Goal: Transaction & Acquisition: Subscribe to service/newsletter

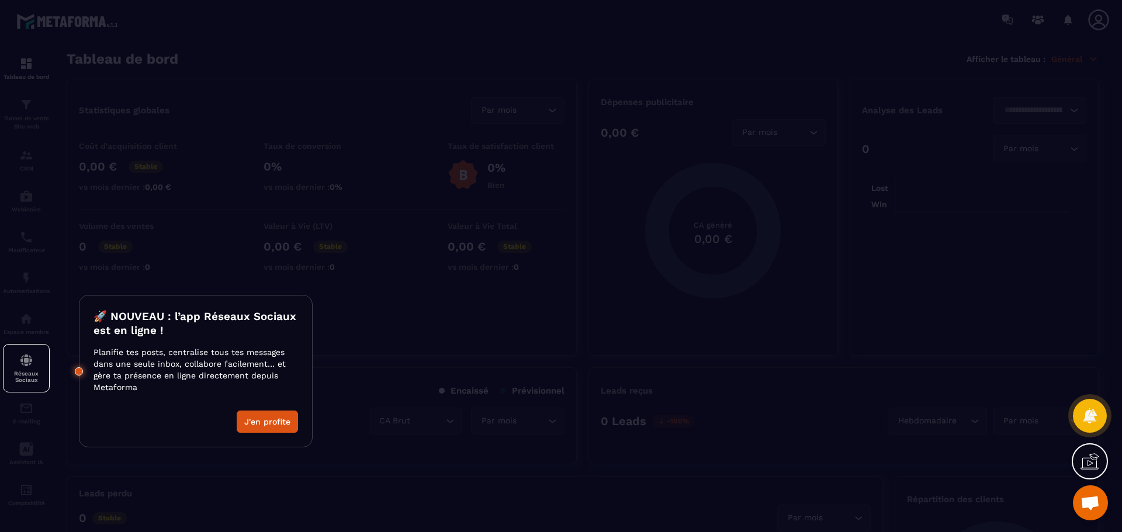
click at [369, 342] on div at bounding box center [561, 266] width 1122 height 532
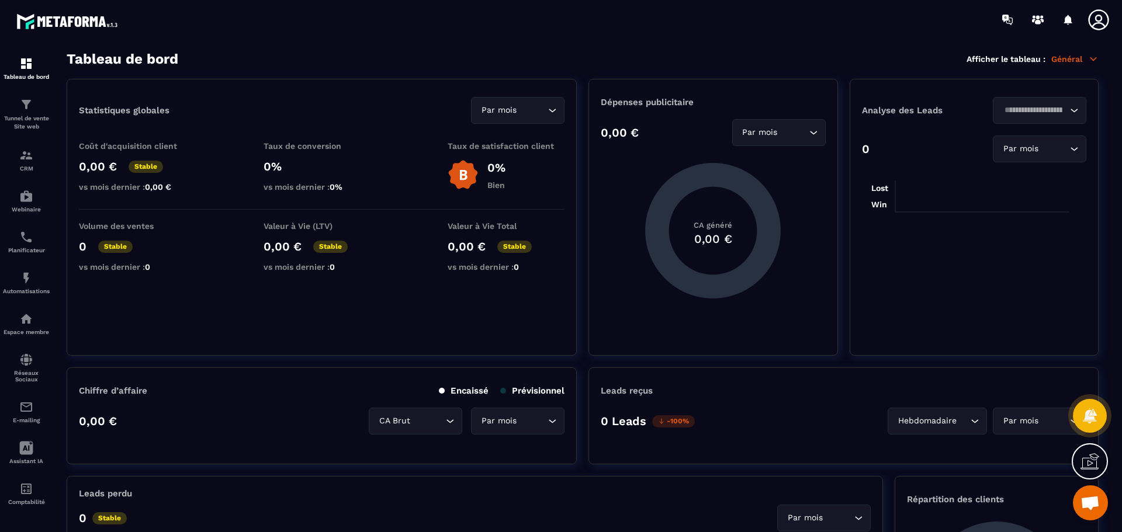
click at [1099, 17] on icon at bounding box center [1097, 19] width 23 height 23
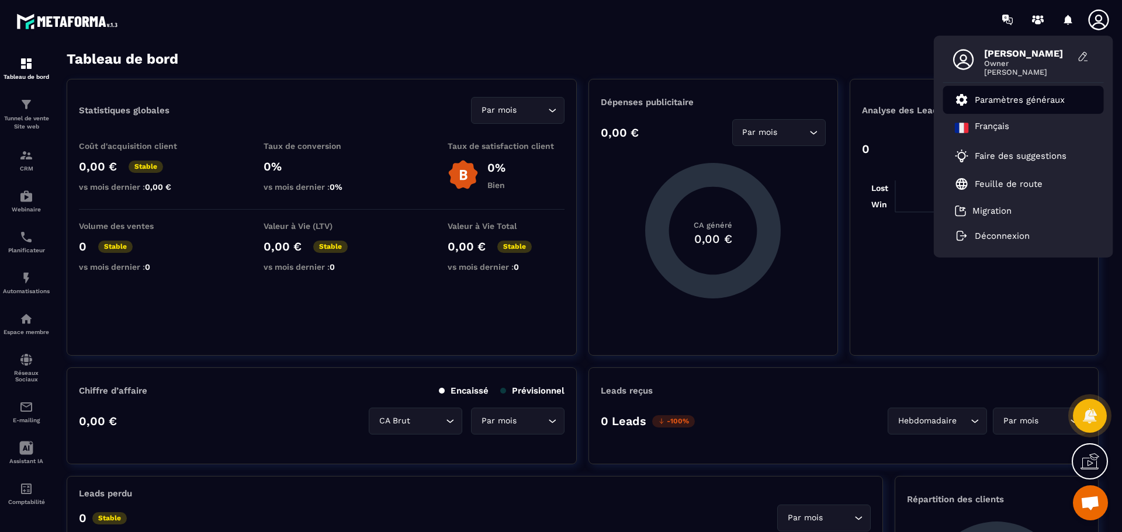
click at [1011, 103] on p "Paramètres généraux" at bounding box center [1019, 100] width 90 height 11
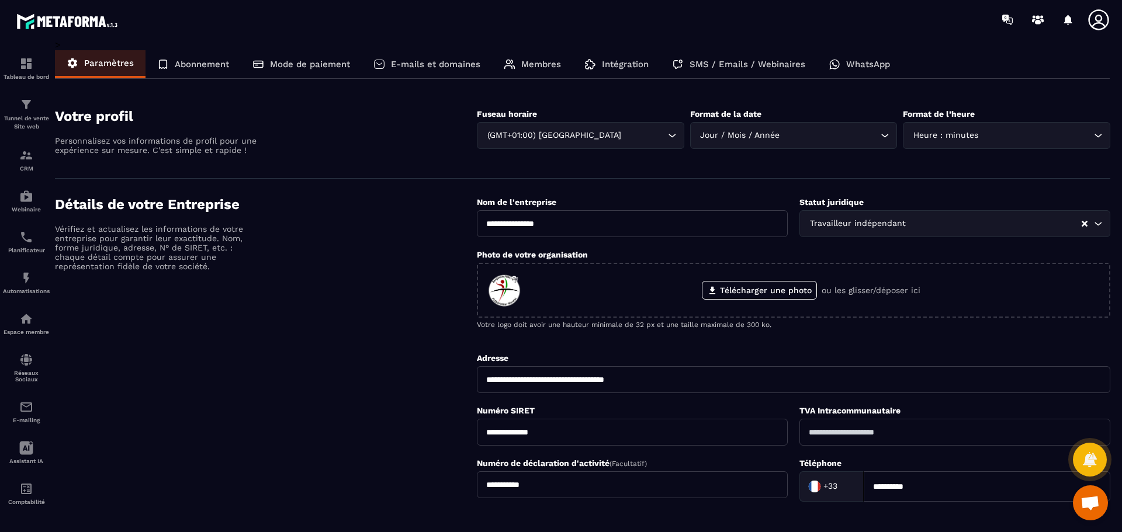
click at [200, 64] on p "Abonnement" at bounding box center [202, 64] width 54 height 11
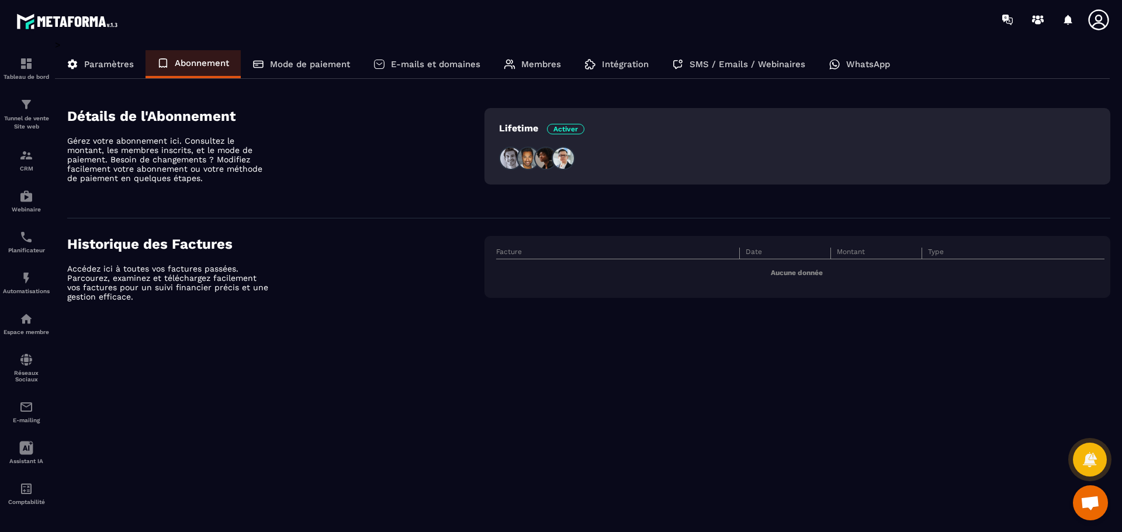
click at [573, 127] on span "Activer" at bounding box center [565, 129] width 37 height 11
click at [540, 130] on p "Lifetime Activer" at bounding box center [541, 128] width 85 height 11
click at [518, 130] on p "Lifetime Activer" at bounding box center [541, 128] width 85 height 11
click at [572, 129] on span "Activer" at bounding box center [565, 129] width 37 height 11
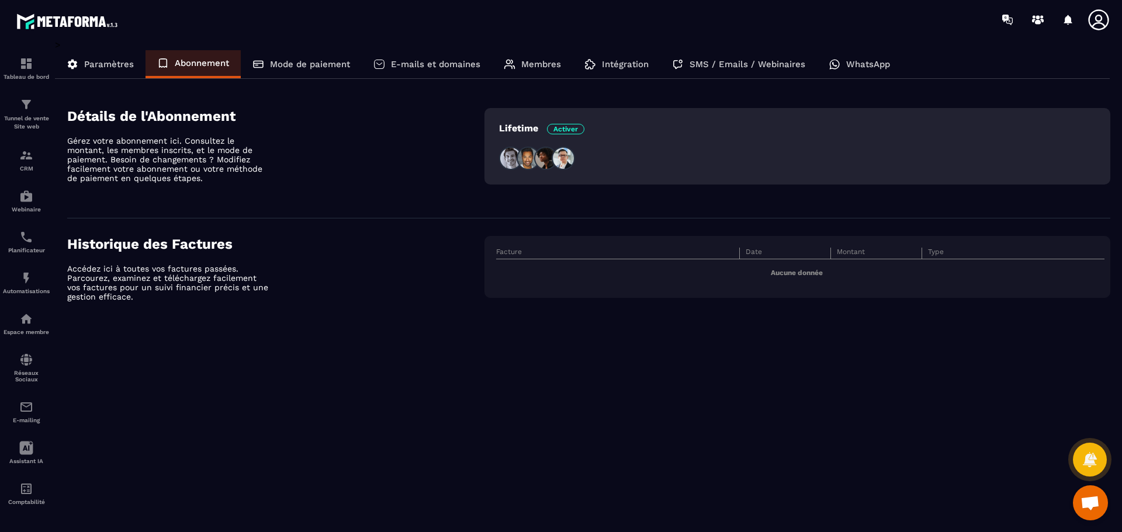
click at [572, 129] on span "Activer" at bounding box center [565, 129] width 37 height 11
click at [515, 129] on p "Lifetime Activer" at bounding box center [541, 128] width 85 height 11
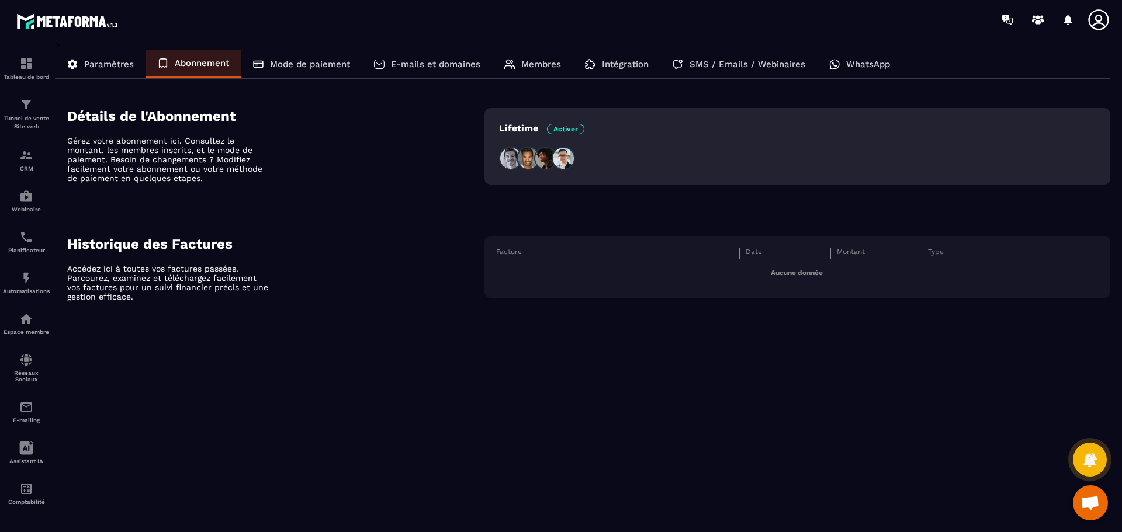
click at [208, 143] on p "Gérez votre abonnement ici. Consultez le montant, les membres inscrits, et le m…" at bounding box center [169, 159] width 204 height 47
click at [567, 132] on span "Activer" at bounding box center [565, 129] width 37 height 11
click at [575, 128] on span "Activer" at bounding box center [565, 129] width 37 height 11
click at [818, 144] on div "Lifetime Activer" at bounding box center [797, 146] width 626 height 77
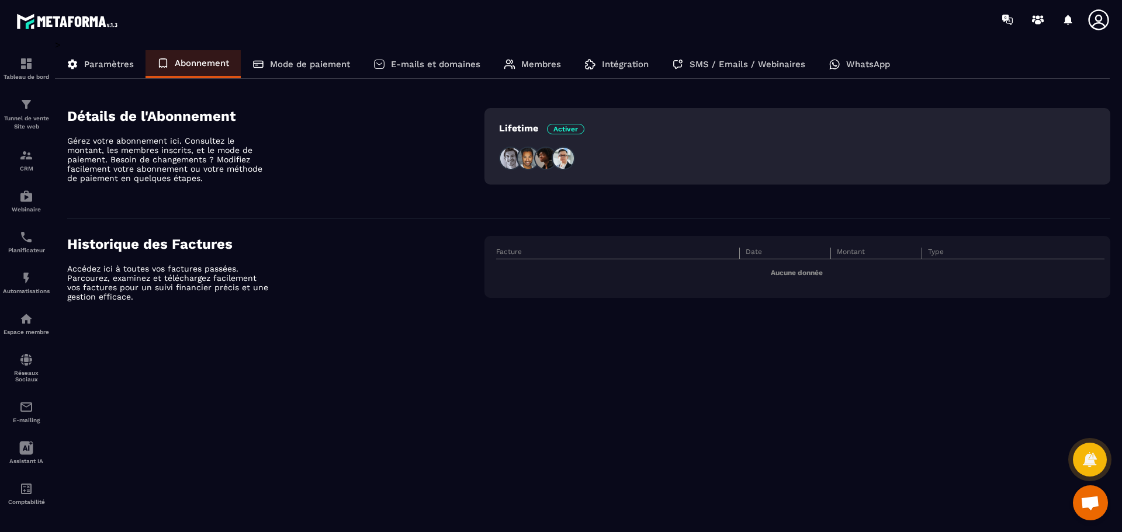
click at [550, 162] on img at bounding box center [545, 158] width 23 height 23
click at [520, 129] on p "Lifetime Activer" at bounding box center [541, 128] width 85 height 11
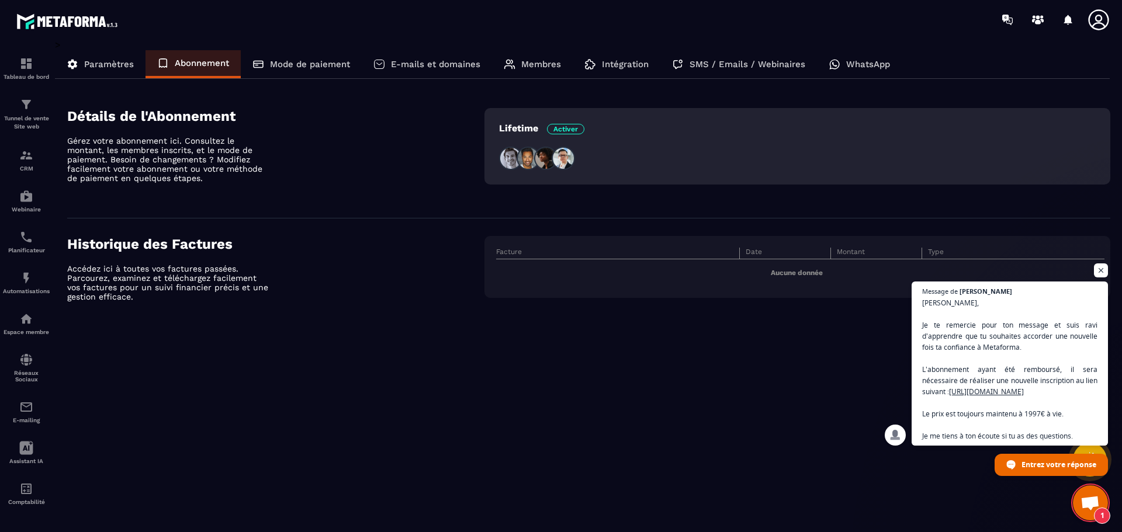
scroll to position [2712, 0]
click at [1095, 18] on icon at bounding box center [1098, 19] width 20 height 20
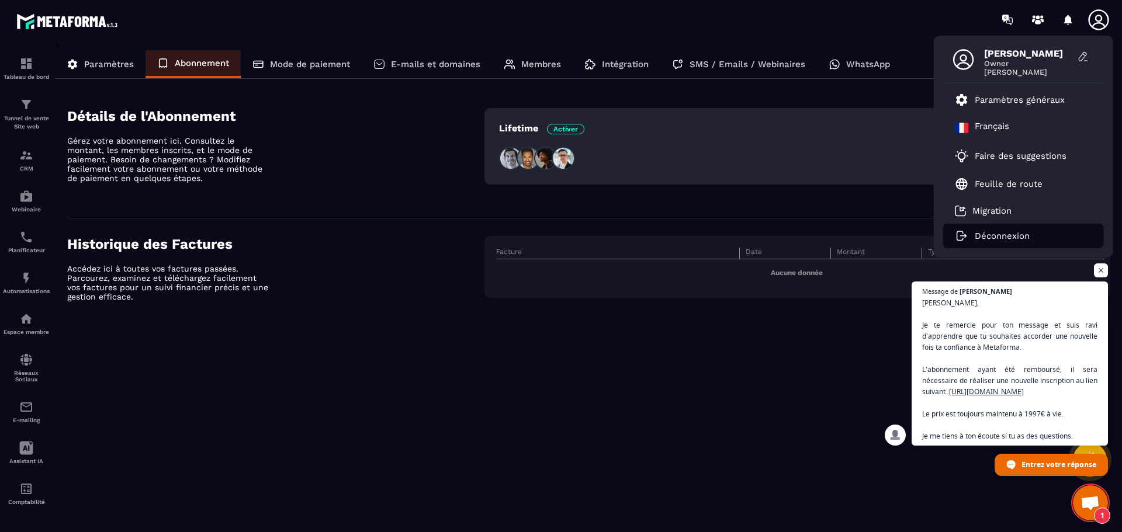
click at [1001, 237] on p "Déconnexion" at bounding box center [1001, 236] width 55 height 11
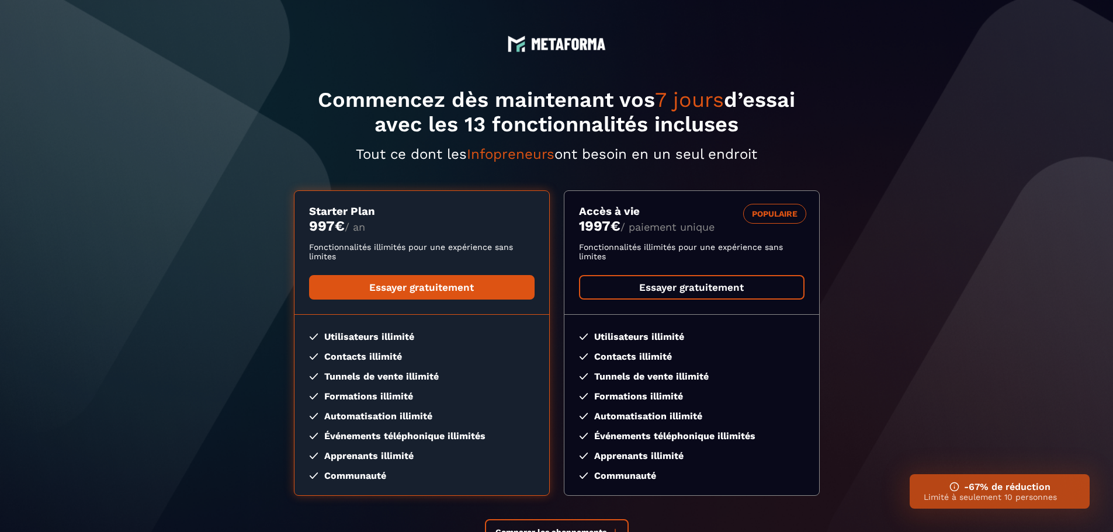
click at [728, 291] on link "Essayer gratuitement" at bounding box center [691, 287] width 225 height 25
